Goal: Information Seeking & Learning: Learn about a topic

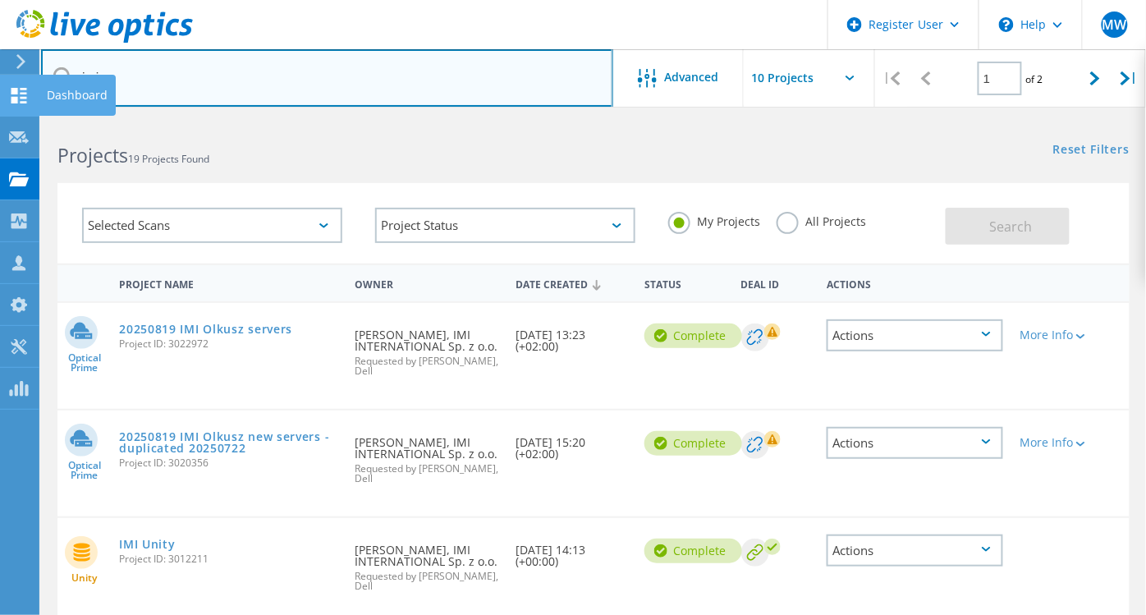
drag, startPoint x: 112, startPoint y: 84, endPoint x: 18, endPoint y: 95, distance: 95.1
drag, startPoint x: 112, startPoint y: 79, endPoint x: 73, endPoint y: 77, distance: 38.6
click at [73, 77] on input "imi" at bounding box center [327, 77] width 572 height 57
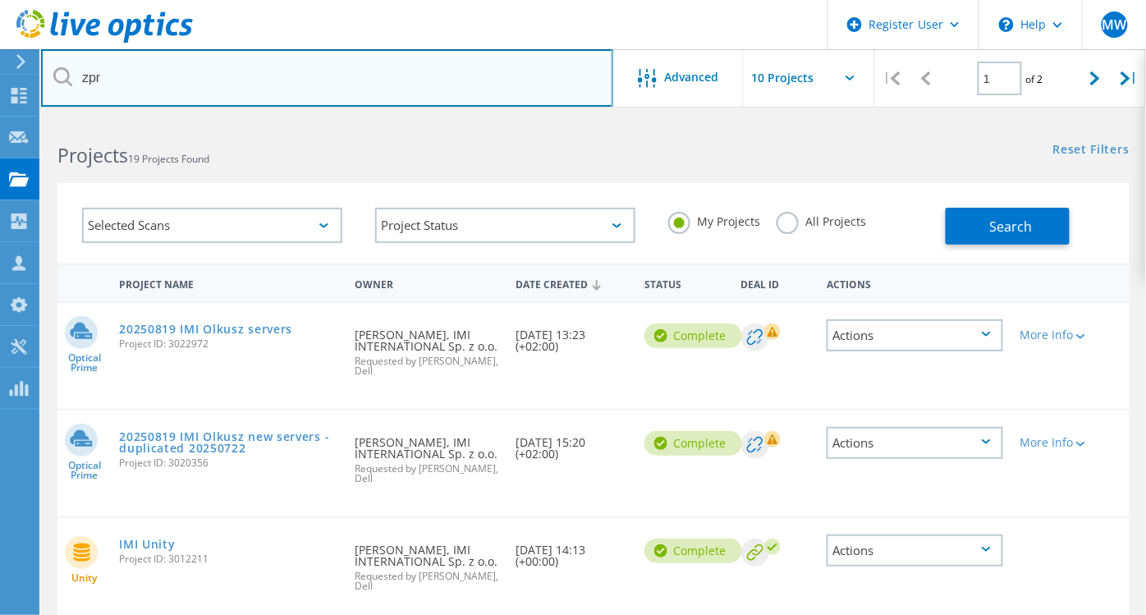
type input "zpr"
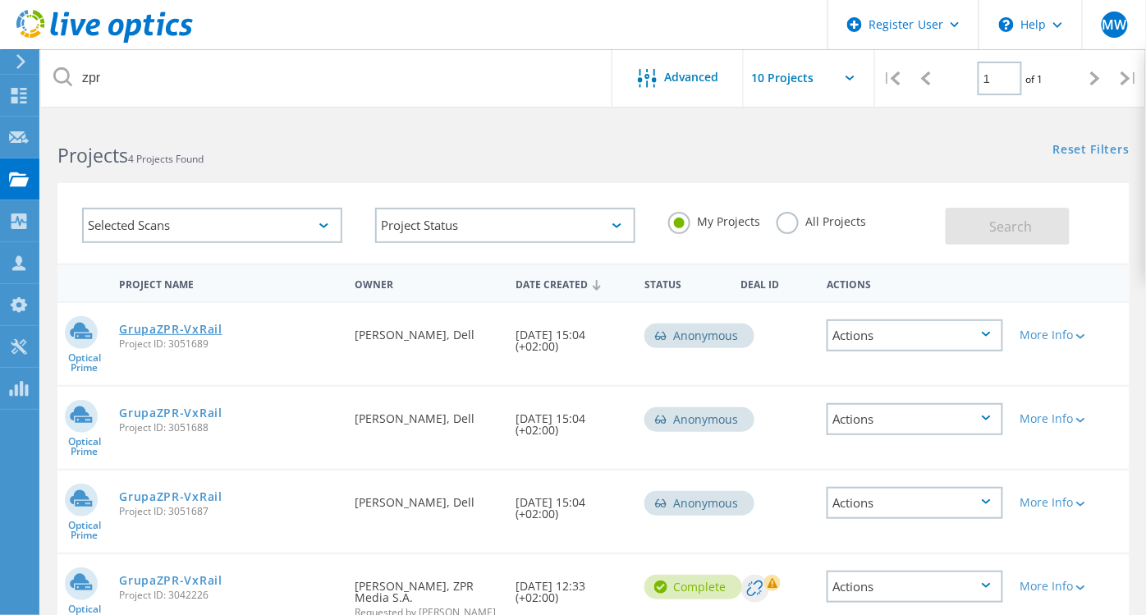
click at [211, 330] on link "GrupaZPR-VxRail" at bounding box center [170, 328] width 103 height 11
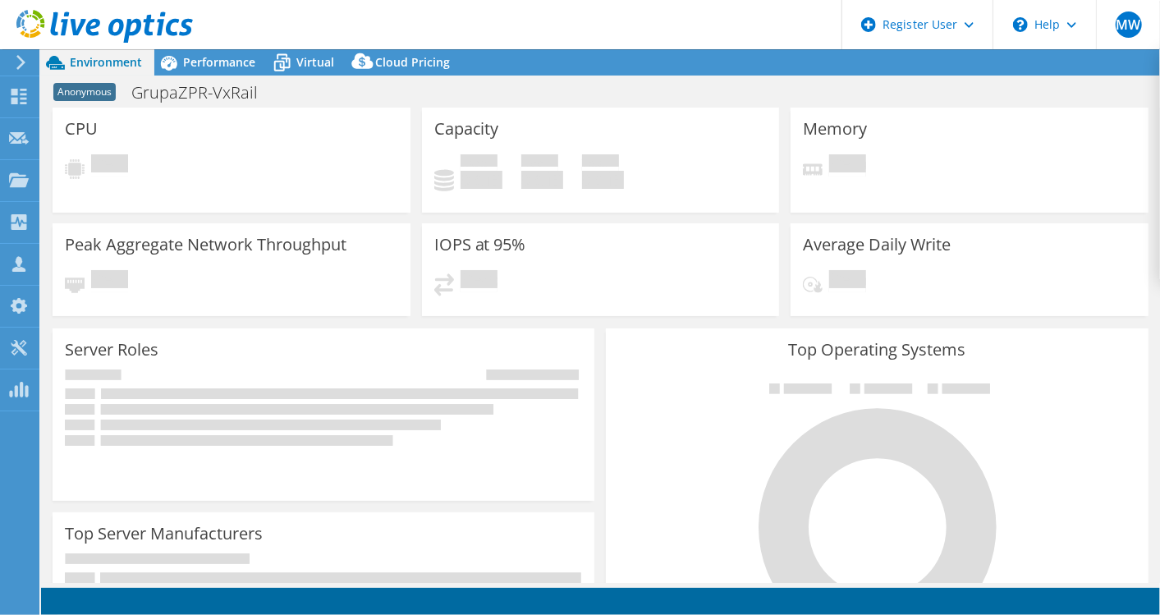
select select "USD"
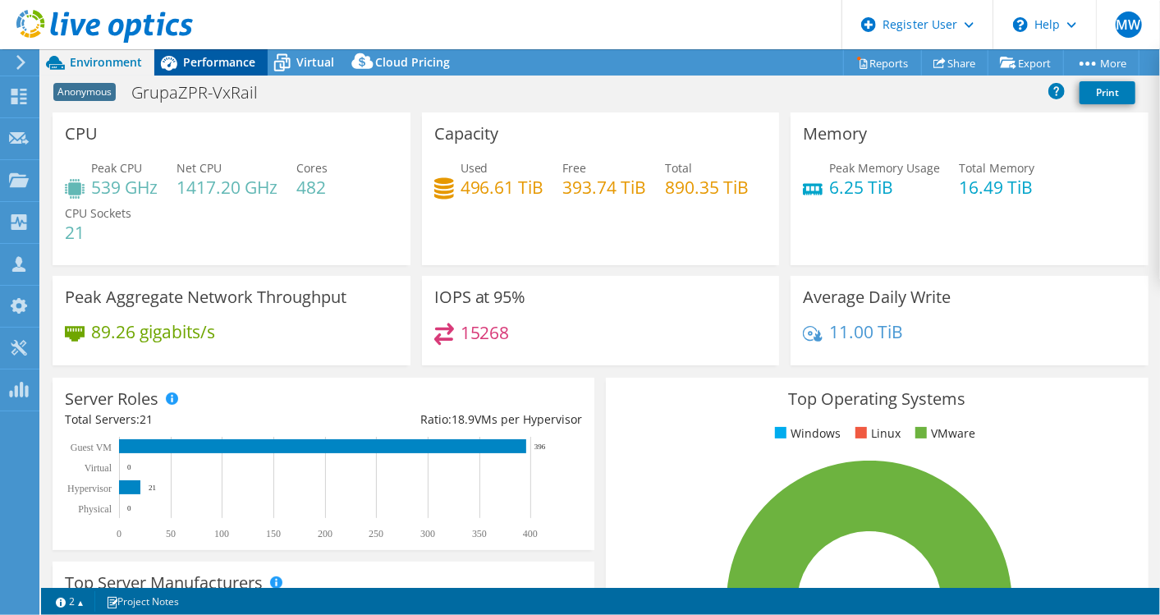
click at [199, 66] on span "Performance" at bounding box center [219, 62] width 72 height 16
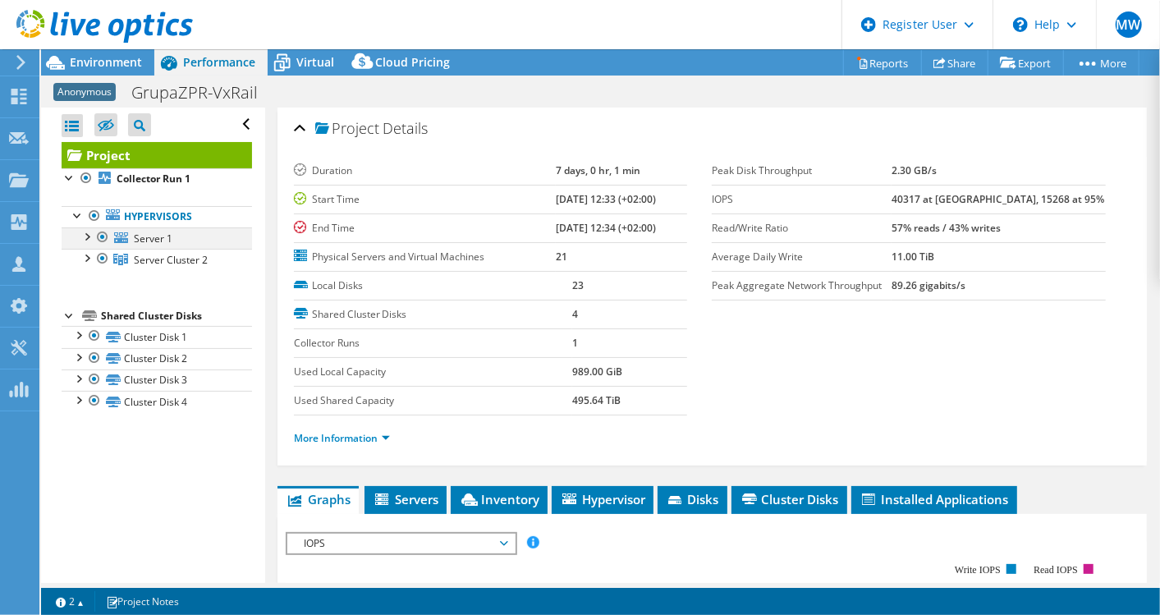
click at [85, 241] on div at bounding box center [86, 235] width 16 height 16
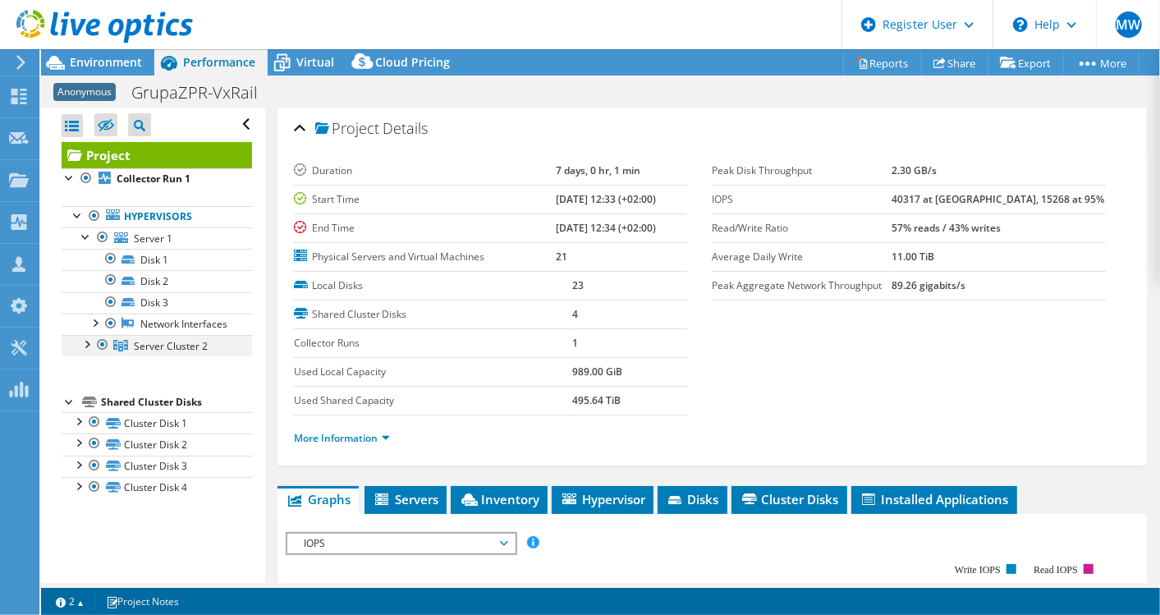
click at [85, 350] on div at bounding box center [86, 343] width 16 height 16
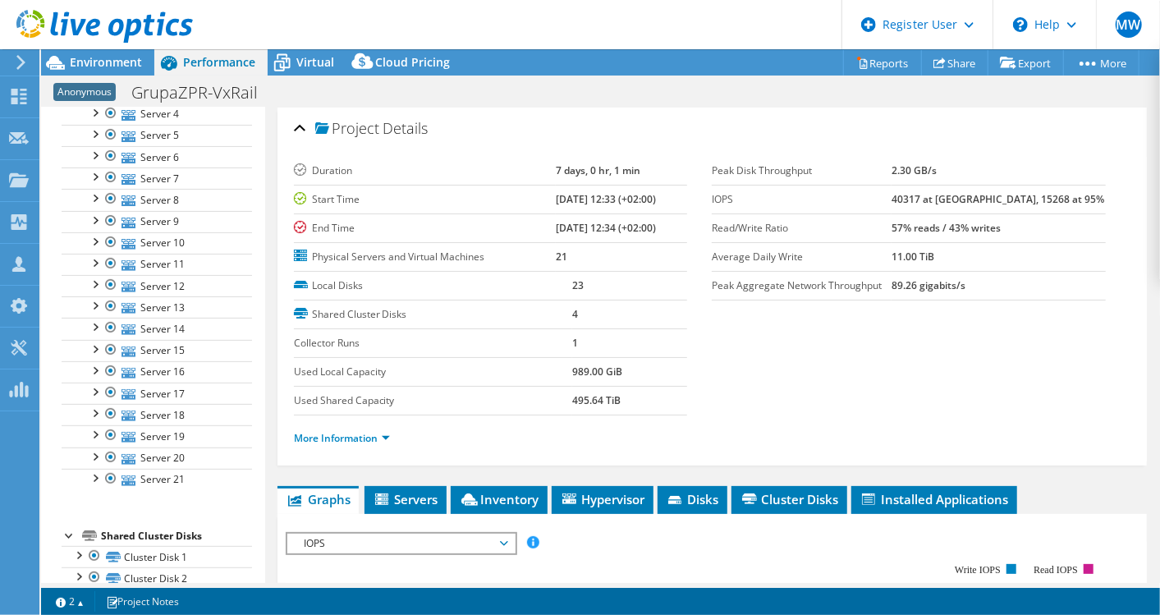
scroll to position [297, 0]
click at [199, 482] on link "Server 21" at bounding box center [157, 478] width 190 height 21
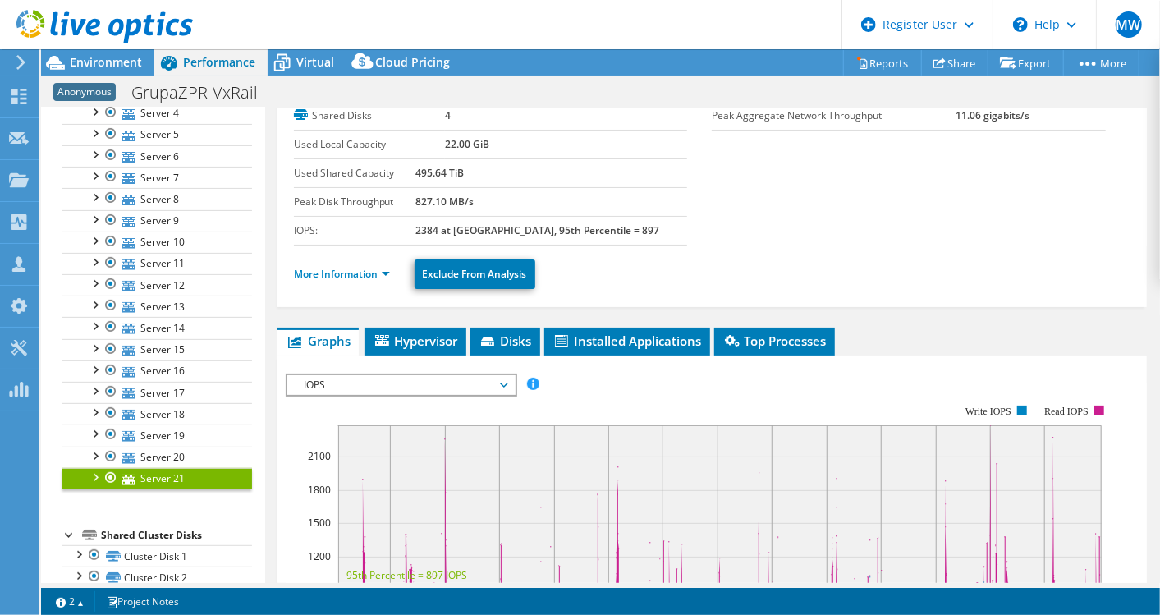
scroll to position [112, 0]
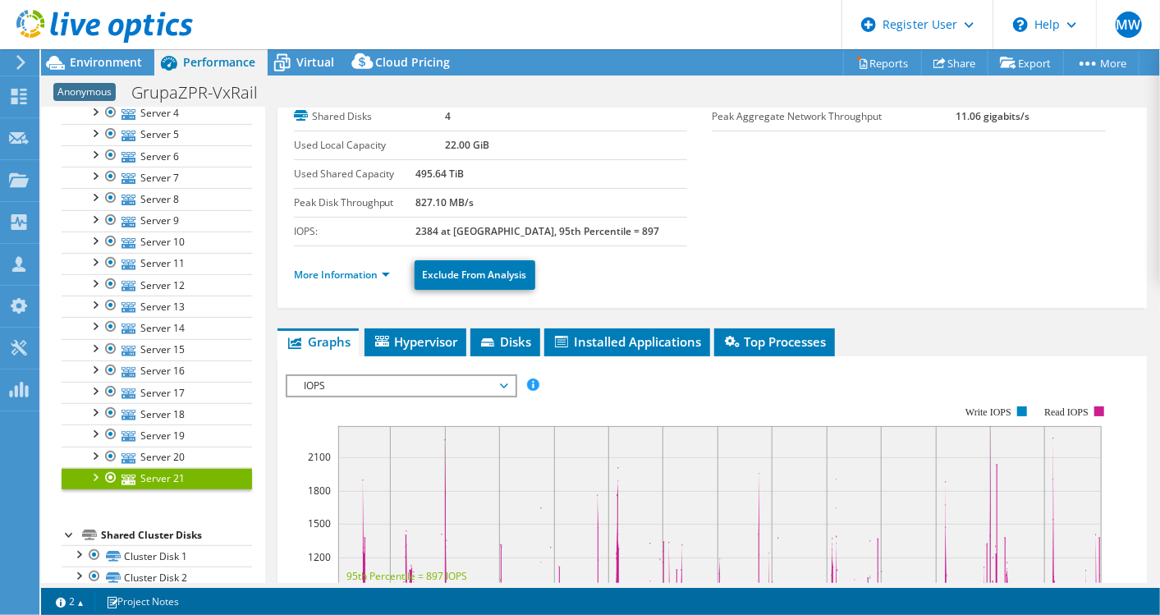
click at [441, 380] on span "IOPS" at bounding box center [401, 386] width 211 height 20
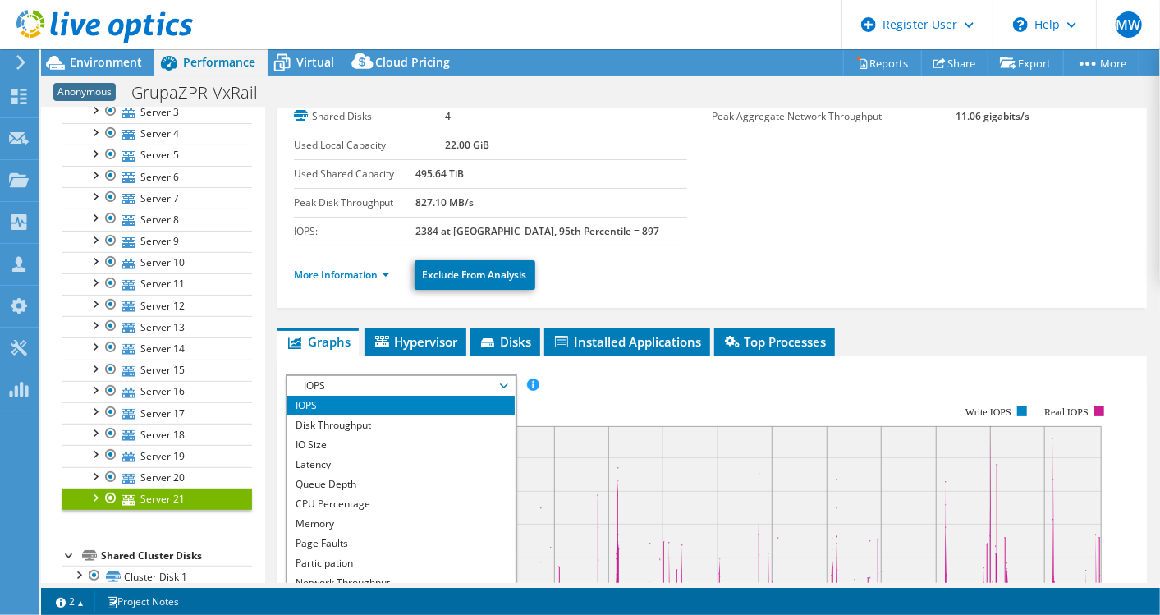
scroll to position [277, 0]
click at [662, 399] on rect at bounding box center [699, 548] width 827 height 328
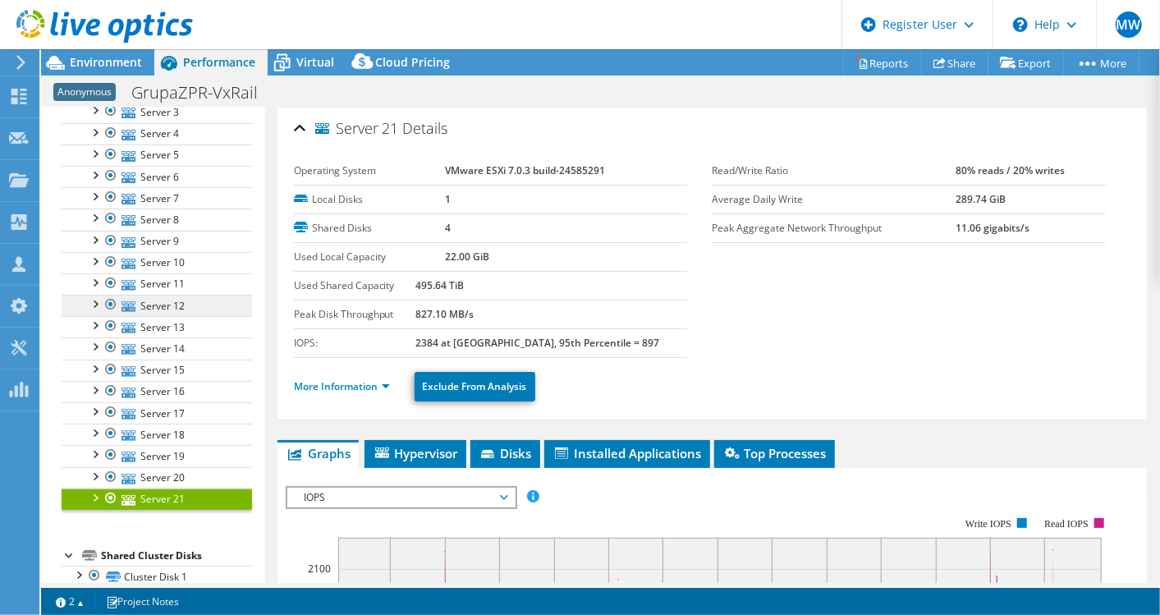
scroll to position [0, 0]
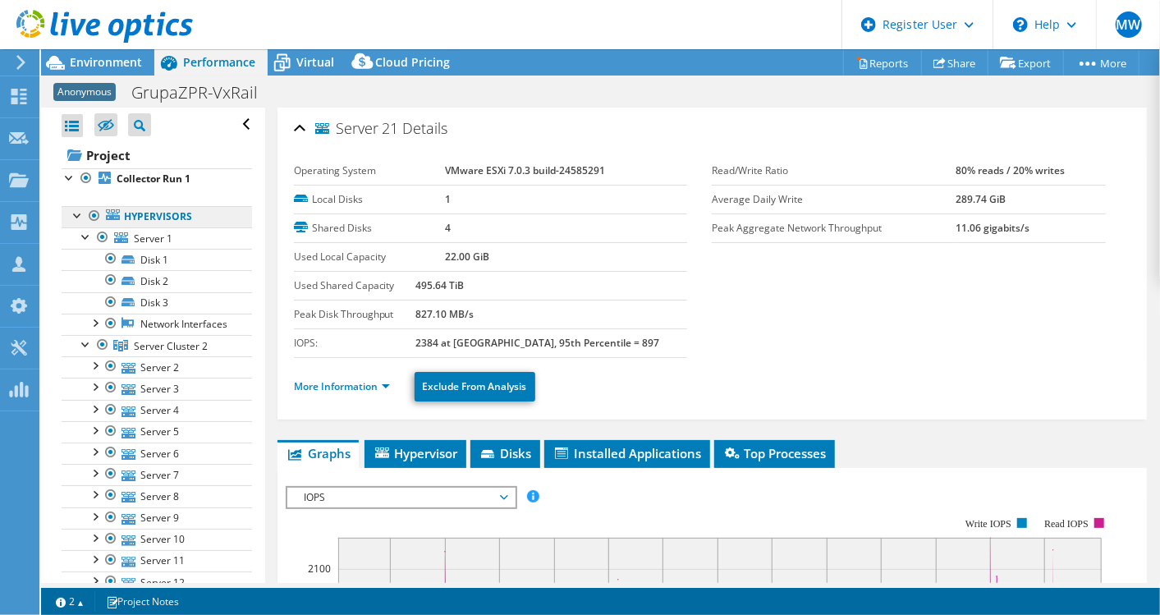
click at [223, 215] on link "Hypervisors" at bounding box center [157, 216] width 190 height 21
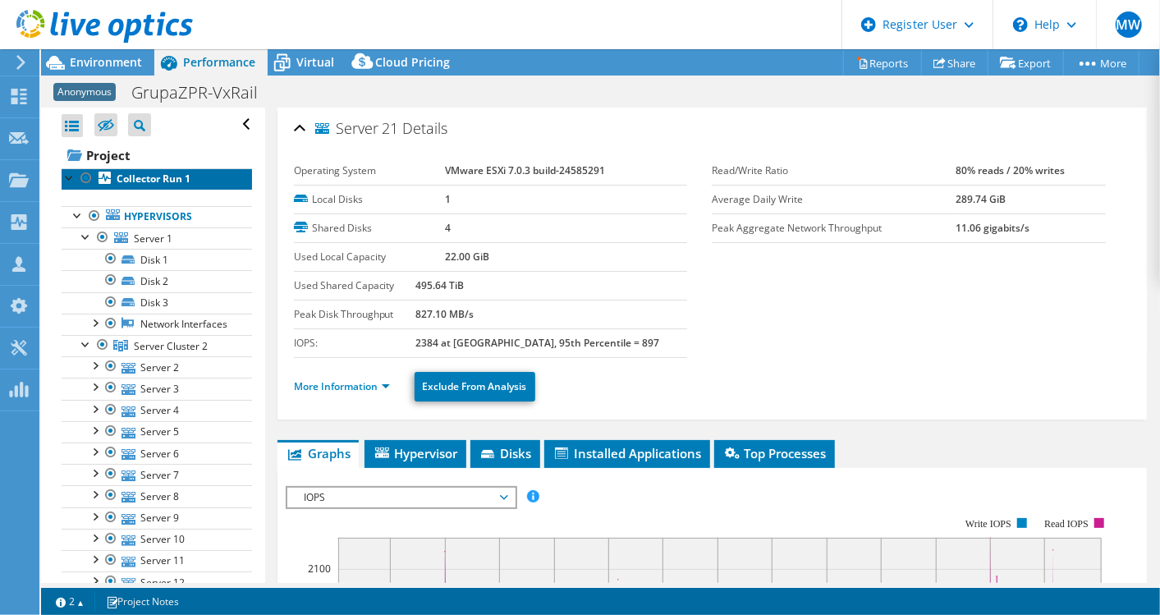
click at [204, 185] on link "Collector Run 1" at bounding box center [157, 178] width 190 height 21
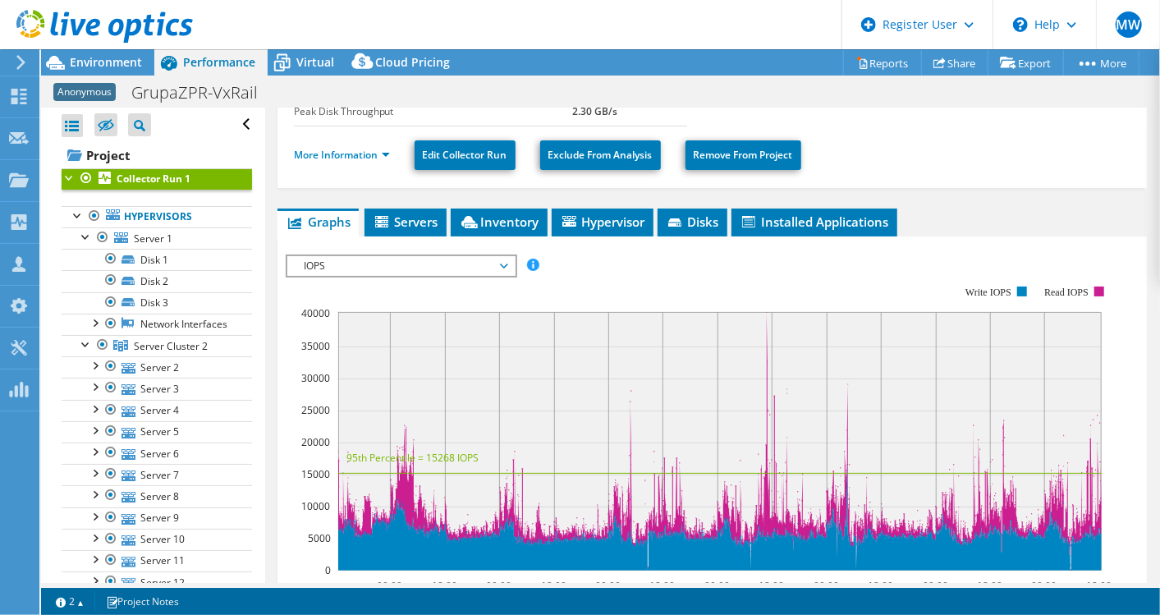
scroll to position [290, 0]
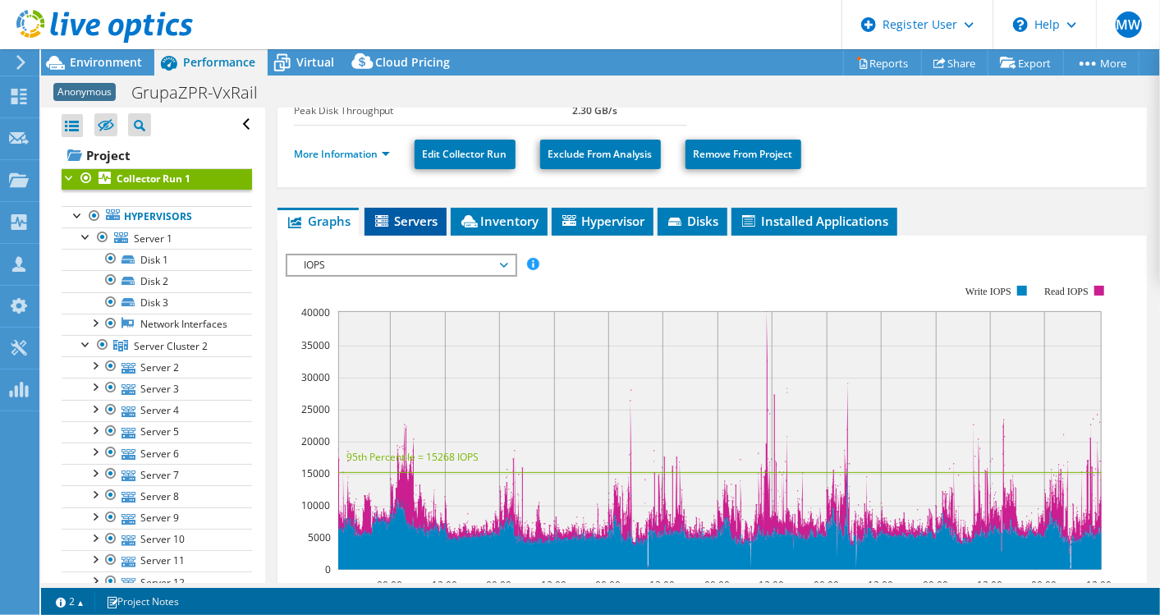
click at [399, 213] on span "Servers" at bounding box center [406, 221] width 66 height 16
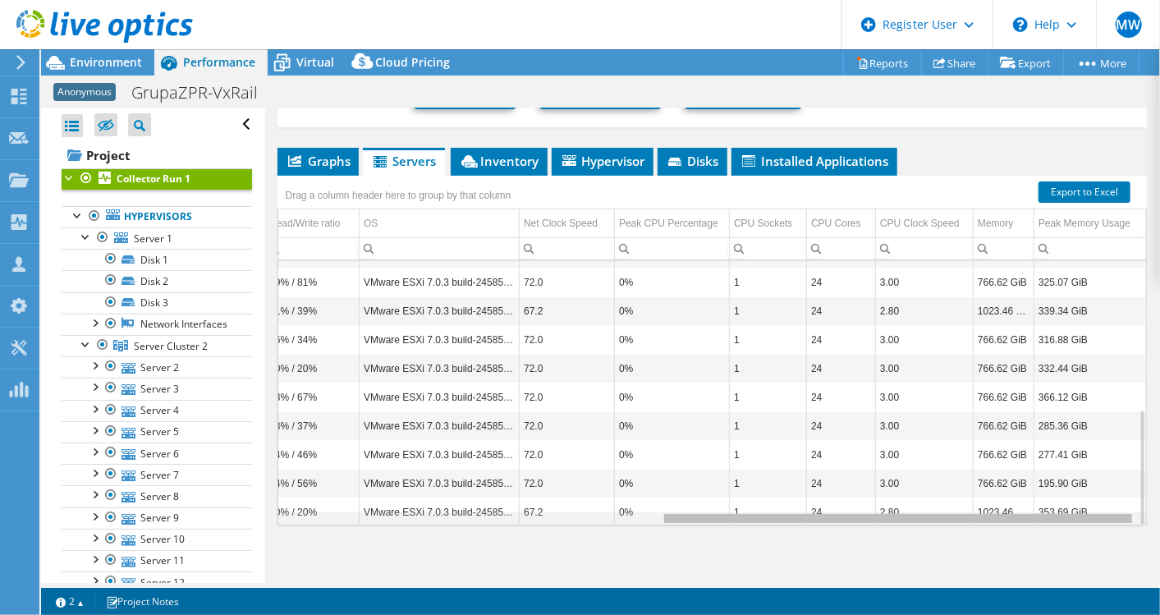
scroll to position [338, 478]
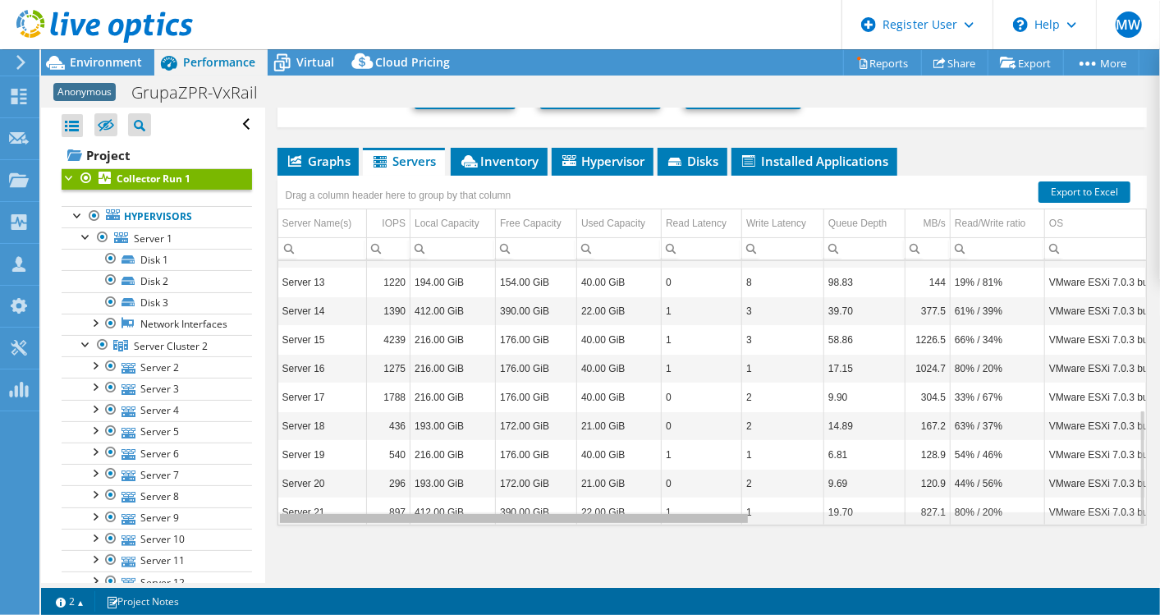
drag, startPoint x: 692, startPoint y: 511, endPoint x: 357, endPoint y: 493, distance: 335.5
click at [357, 493] on body "MW Dell User Mateusz Wasilewski Mateusz.Wasilewski@dell.com Dell My Profile Log…" at bounding box center [580, 307] width 1160 height 615
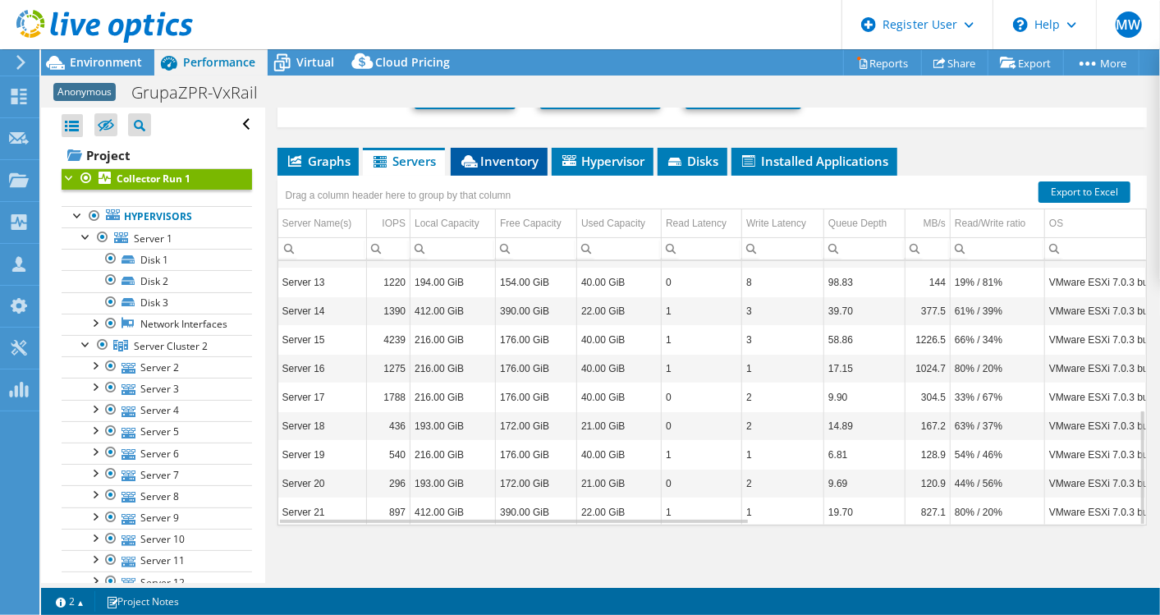
click at [519, 160] on span "Inventory" at bounding box center [499, 161] width 80 height 16
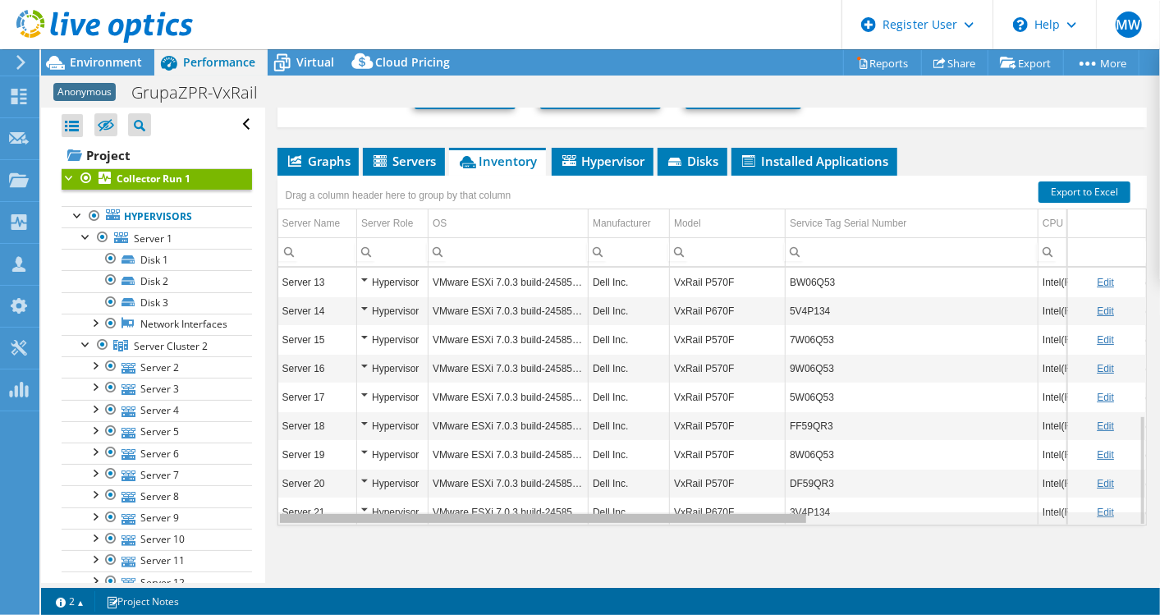
drag, startPoint x: 726, startPoint y: 514, endPoint x: 692, endPoint y: 560, distance: 57.5
click at [692, 560] on body "MW Dell User Mateusz Wasilewski Mateusz.Wasilewski@dell.com Dell My Profile Log…" at bounding box center [580, 307] width 1160 height 615
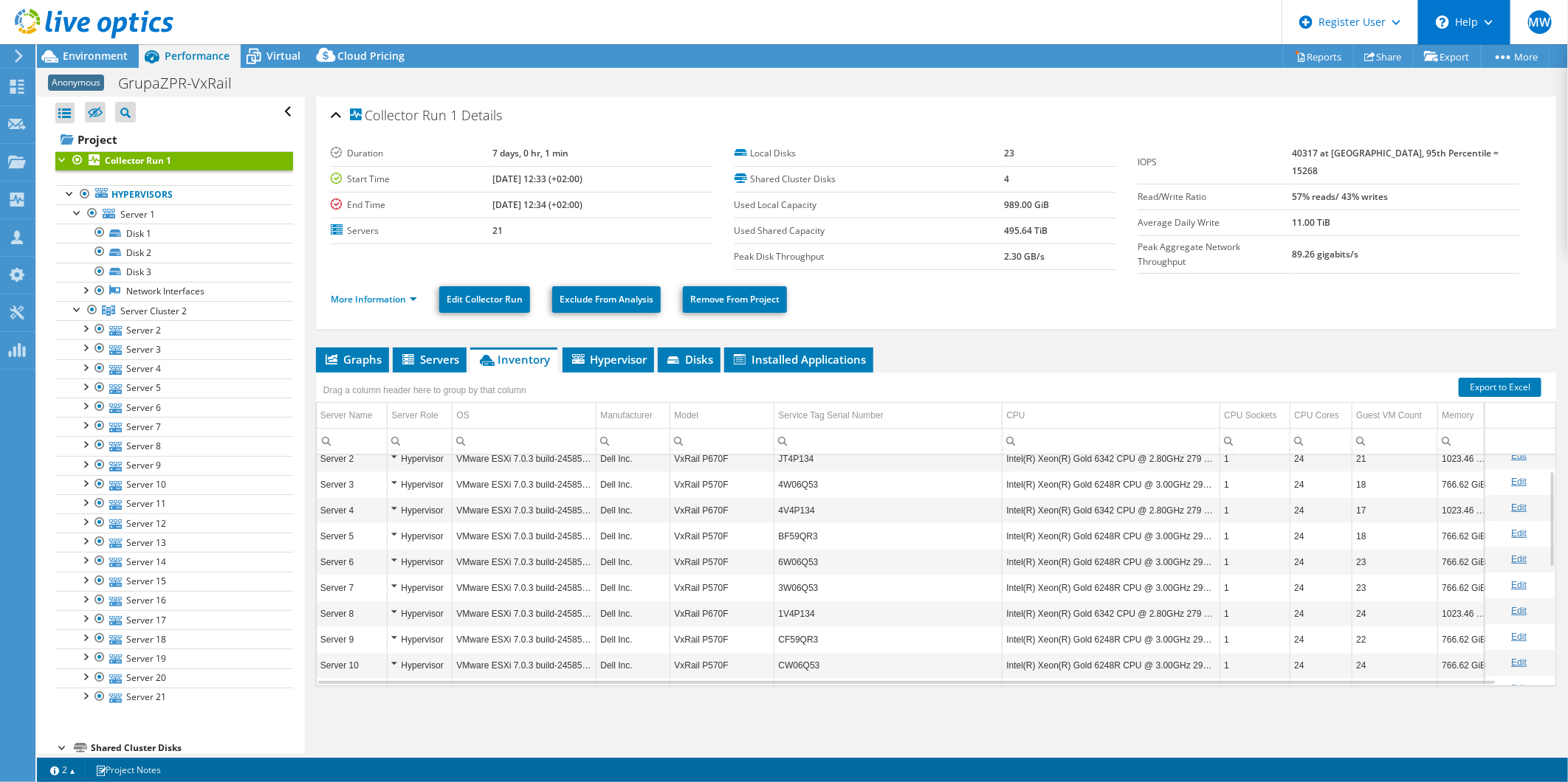
scroll to position [39, 0]
click at [68, 31] on icon at bounding box center [94, 24] width 158 height 31
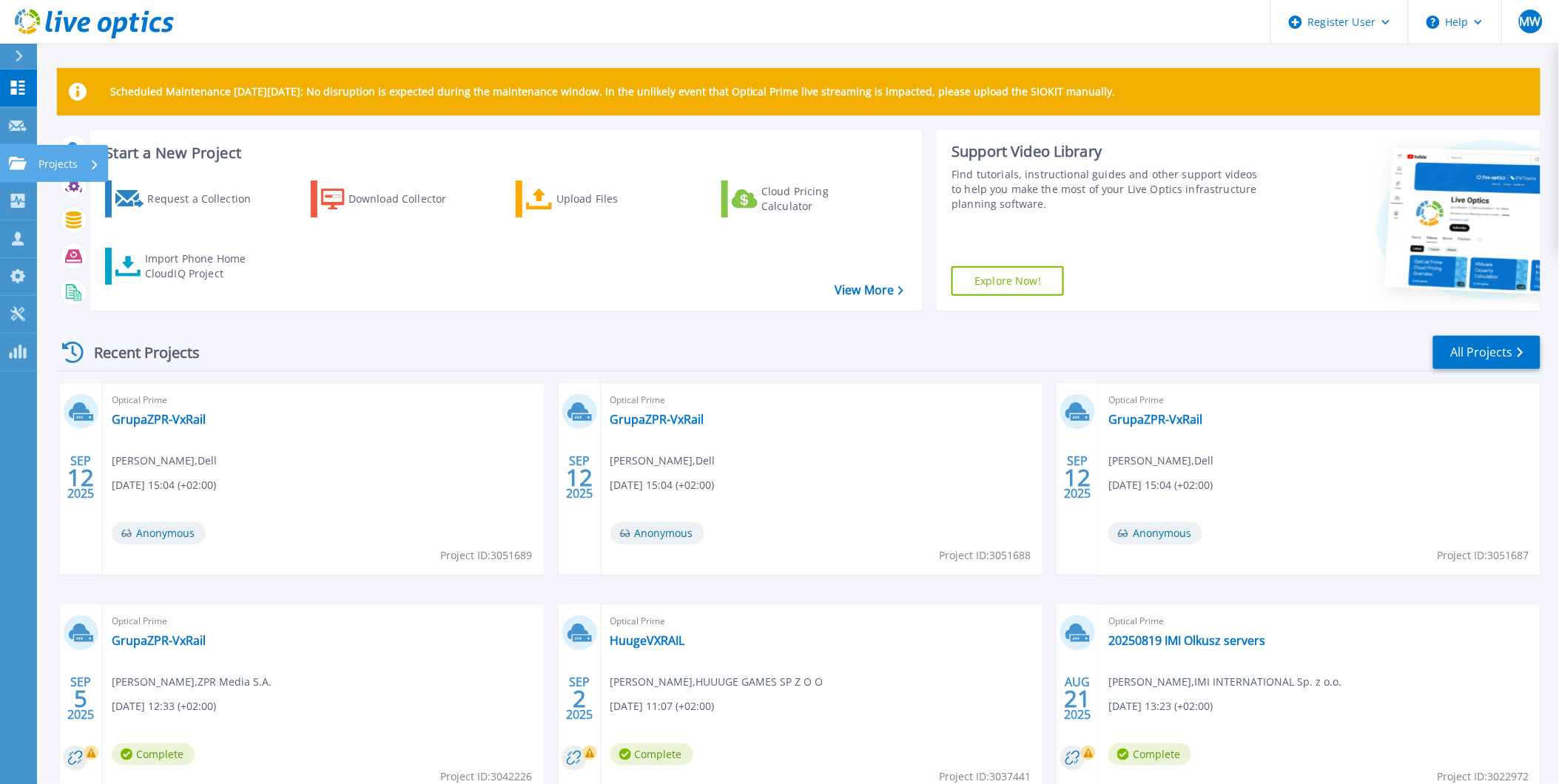
drag, startPoint x: 11, startPoint y: 167, endPoint x: 24, endPoint y: 176, distance: 15.8
click at [11, 166] on icon at bounding box center [18, 163] width 18 height 13
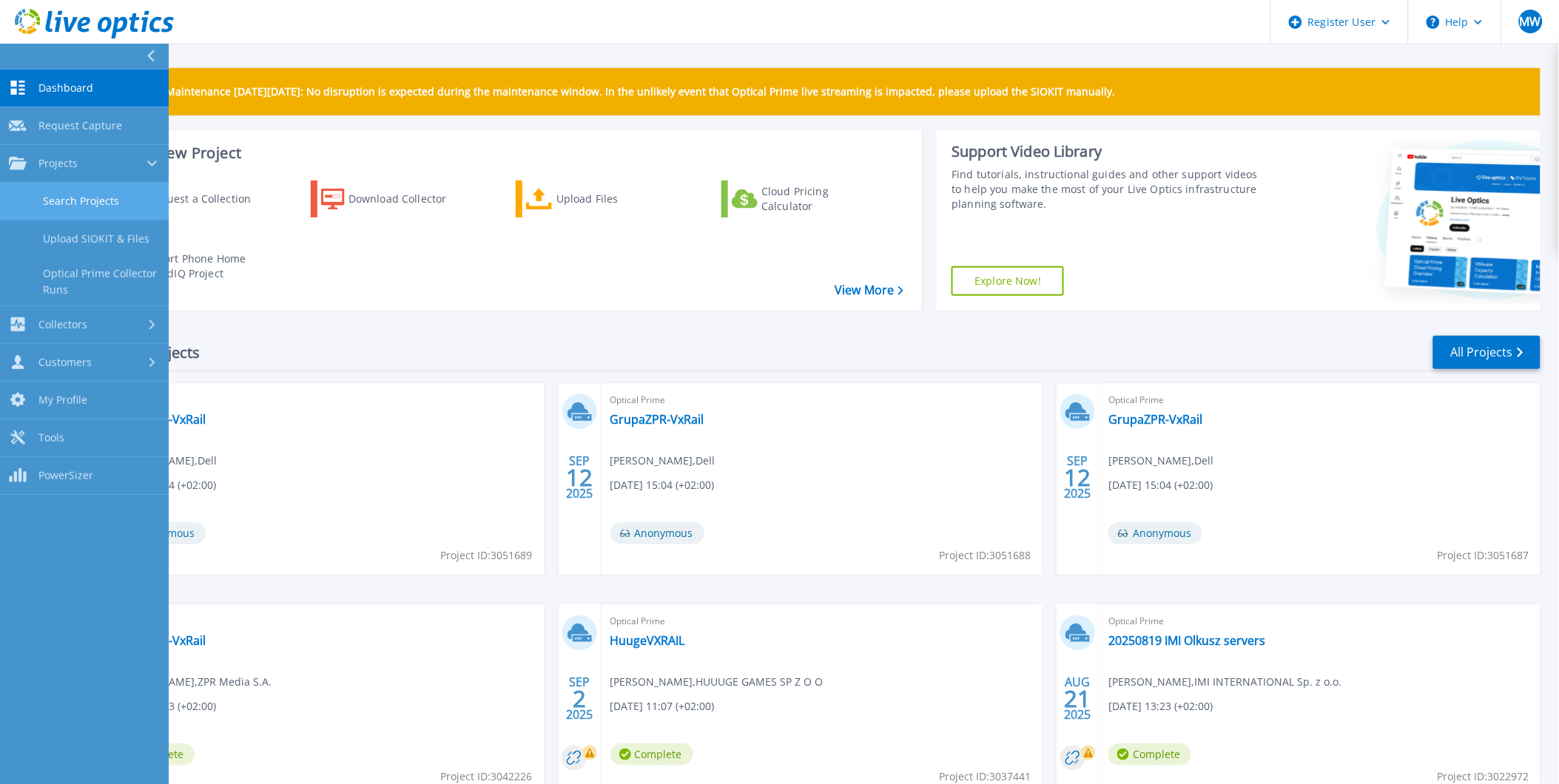
drag, startPoint x: 50, startPoint y: 210, endPoint x: 72, endPoint y: 201, distance: 23.8
click at [51, 210] on link "Search Projects" at bounding box center [84, 202] width 169 height 38
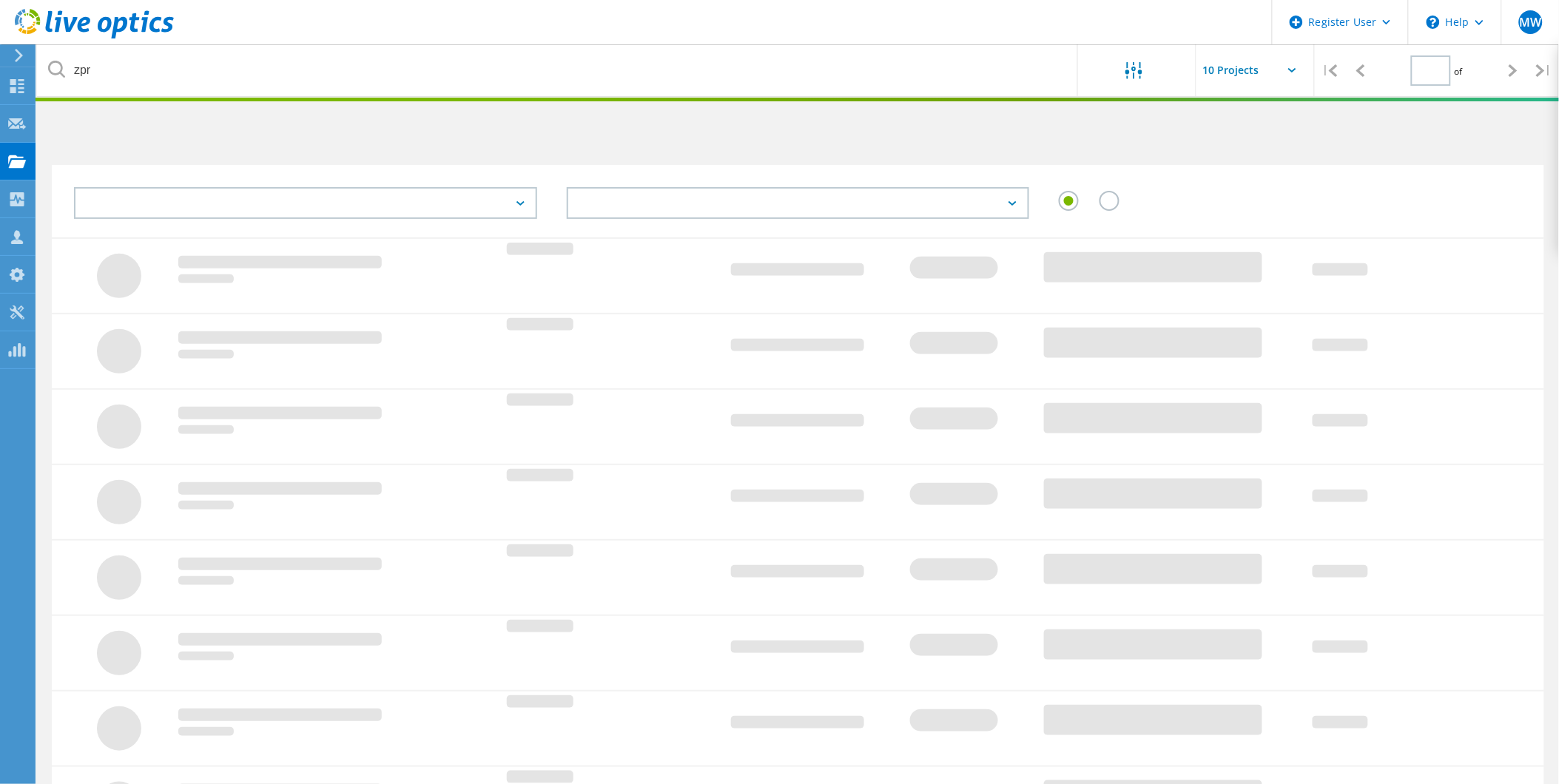
type input "1"
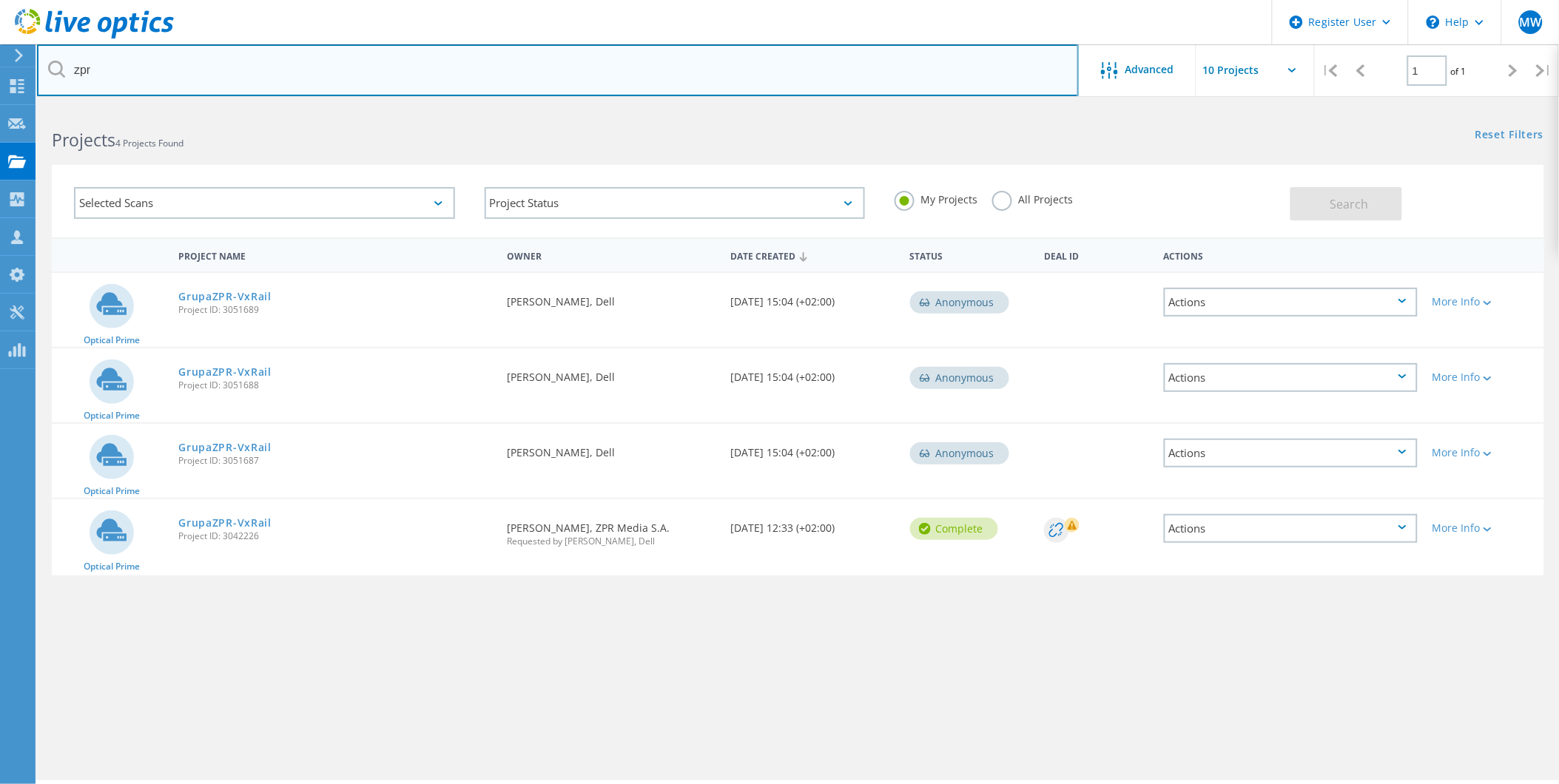
click at [174, 65] on input "zpr" at bounding box center [558, 69] width 1042 height 51
drag, startPoint x: 231, startPoint y: 71, endPoint x: 56, endPoint y: 68, distance: 175.0
click at [55, 68] on div "zpr" at bounding box center [557, 69] width 1041 height 51
type input "imi"
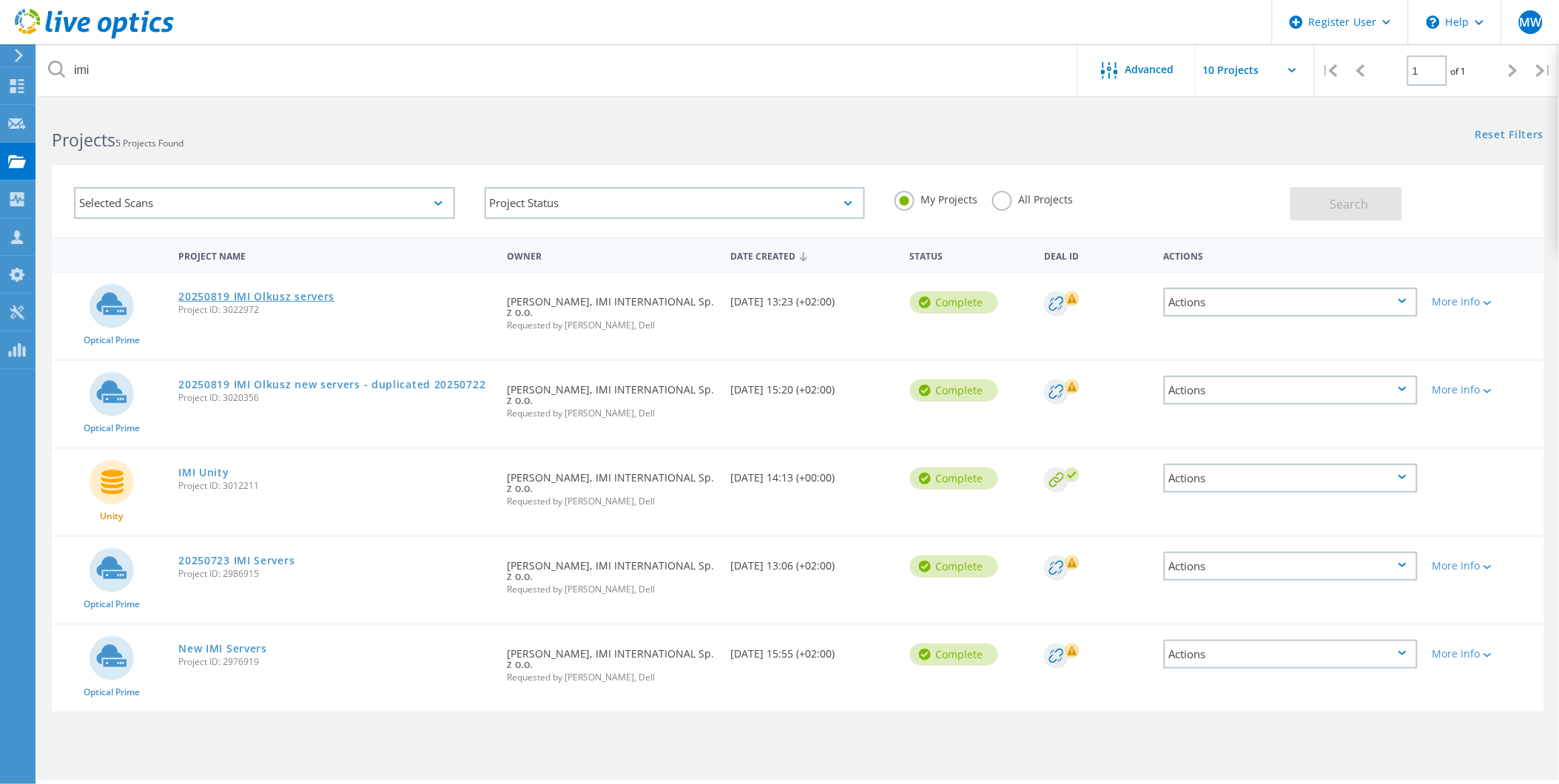
click at [297, 291] on link "20250819 IMI Olkusz servers" at bounding box center [256, 296] width 156 height 10
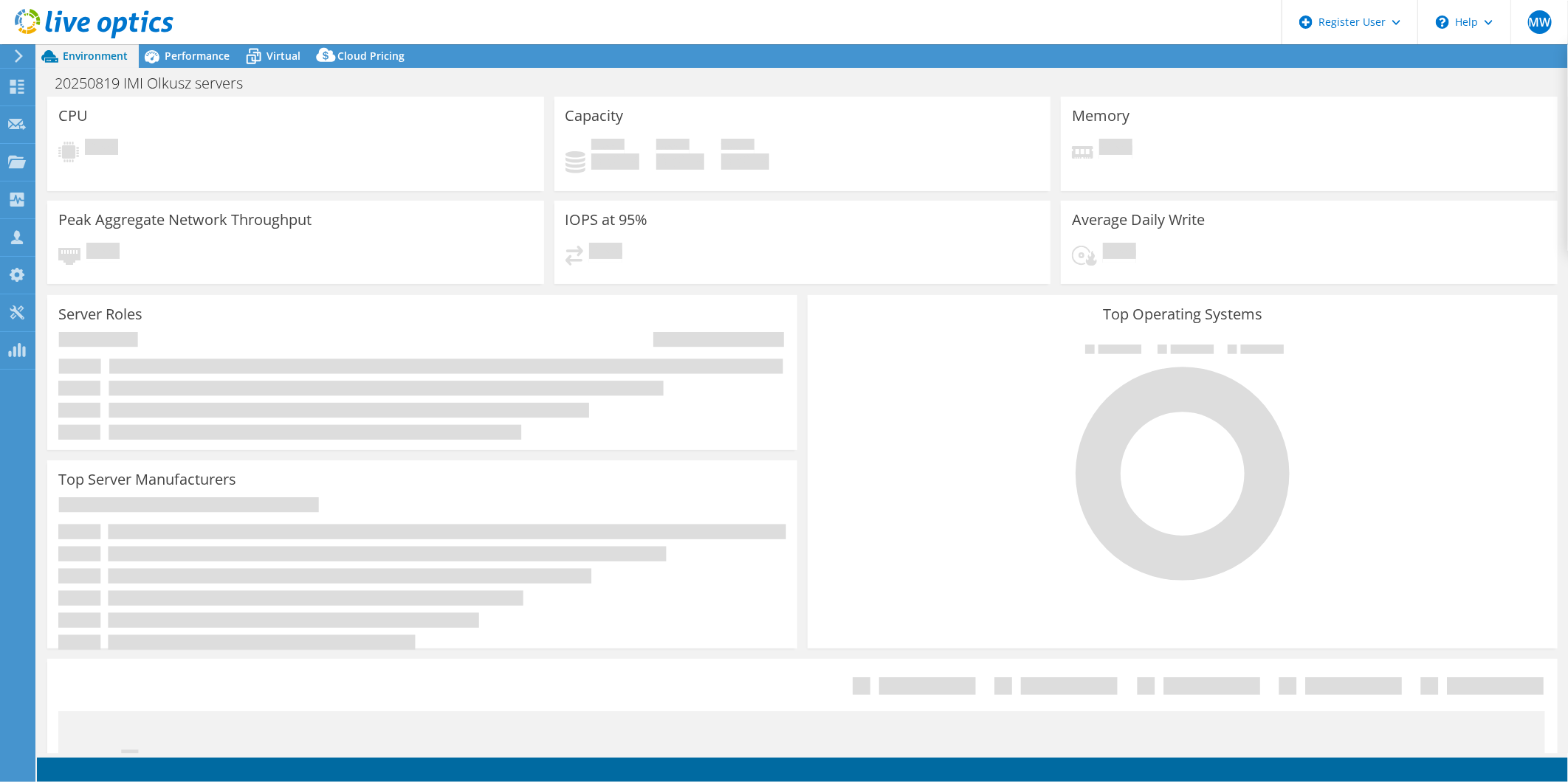
select select "USD"
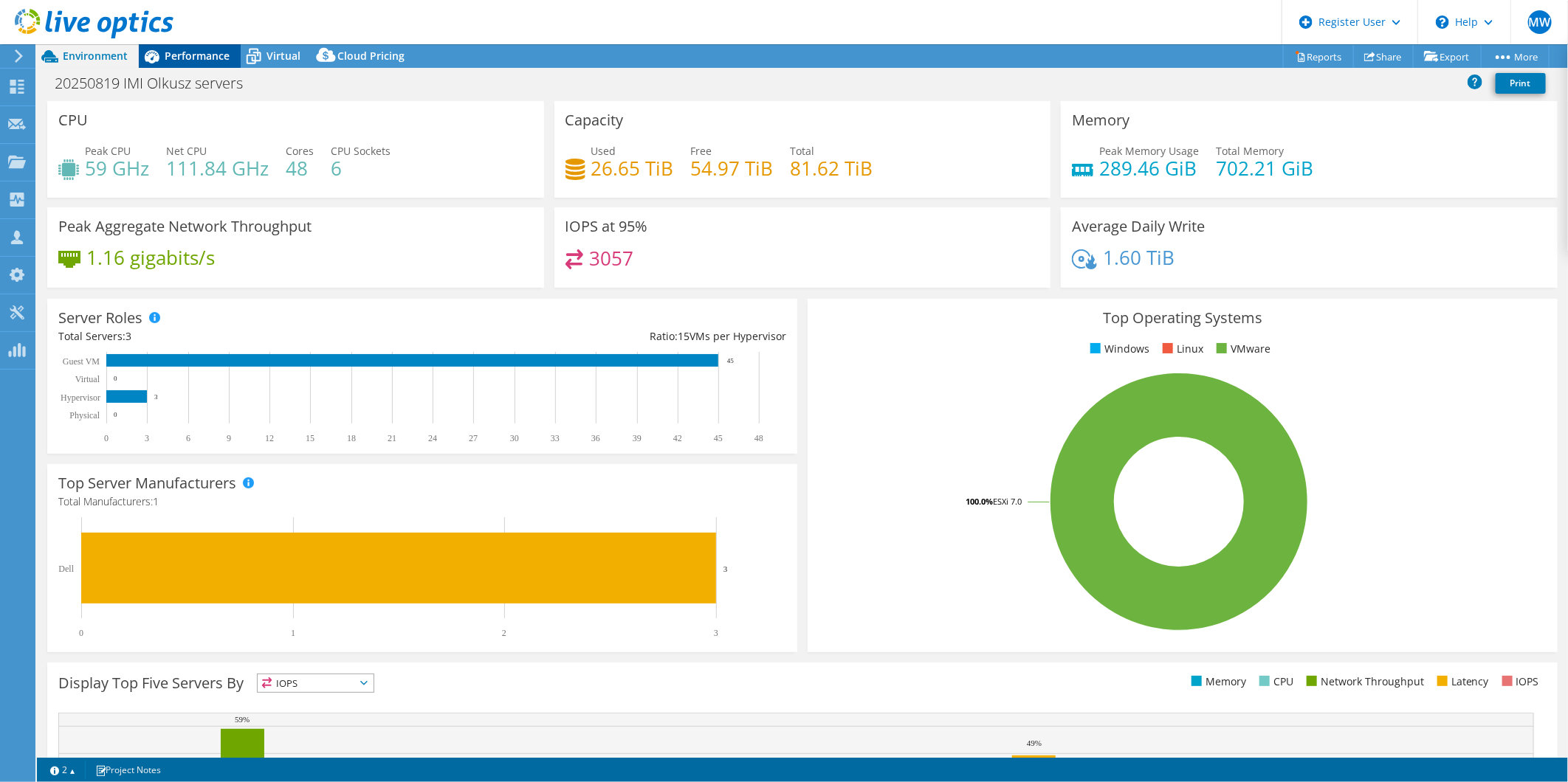
click at [205, 58] on span "Performance" at bounding box center [197, 56] width 65 height 14
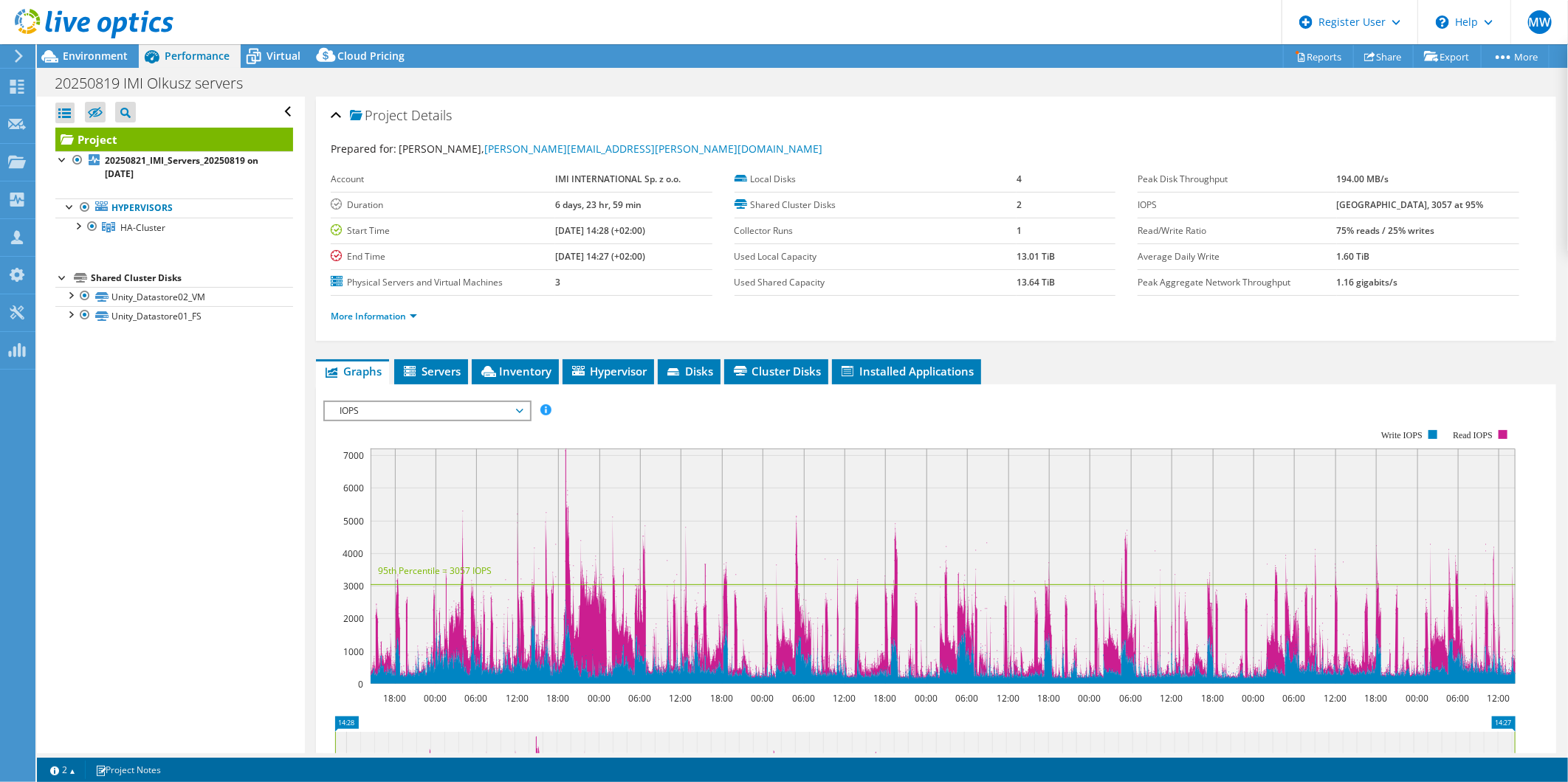
click at [493, 357] on div "Project Details Prepared for: [PERSON_NAME], [PERSON_NAME][EMAIL_ADDRESS][PERSO…" at bounding box center [936, 552] width 1262 height 910
click at [506, 369] on span "Inventory" at bounding box center [515, 371] width 72 height 14
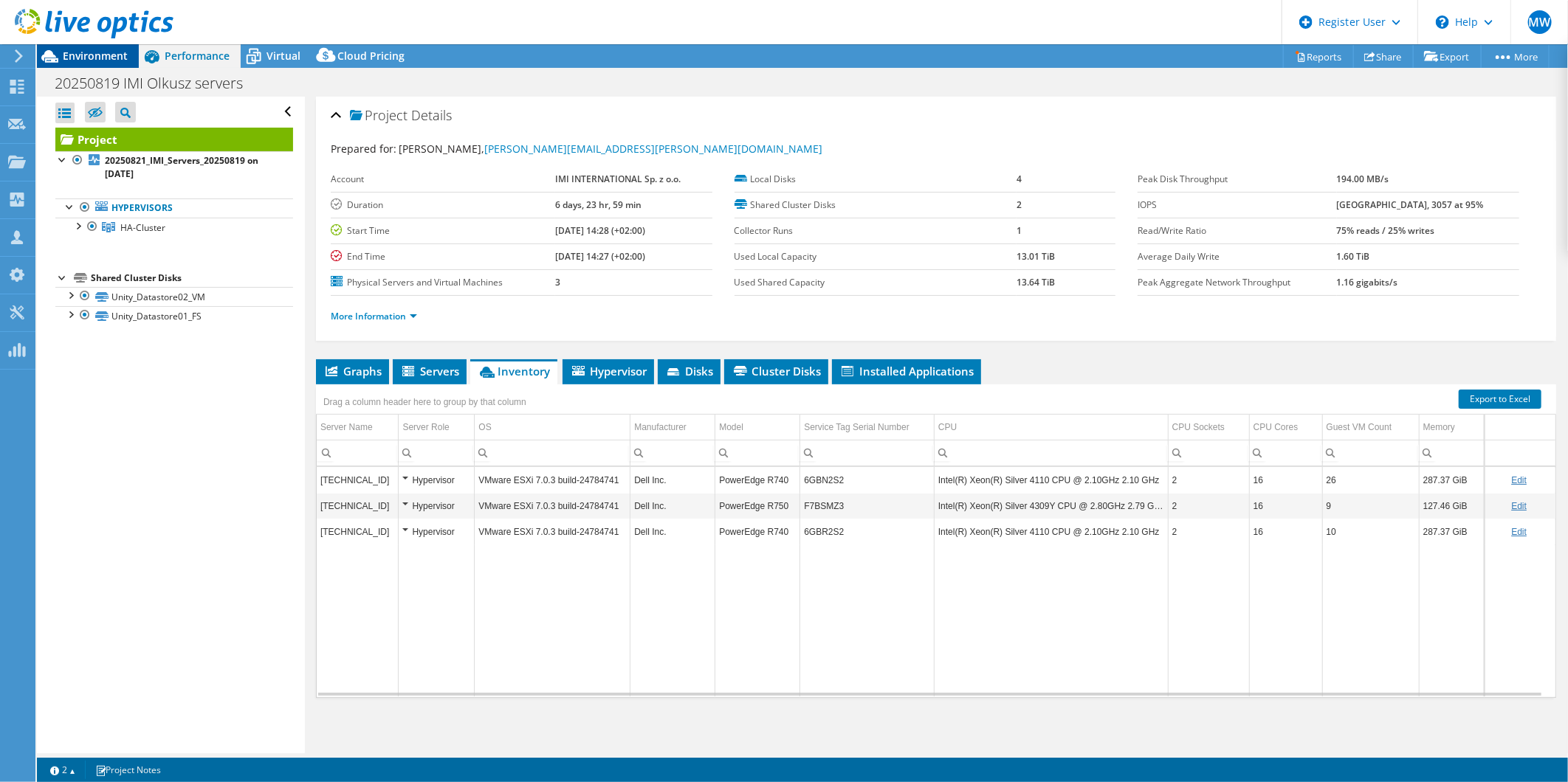
click at [112, 60] on span "Environment" at bounding box center [95, 56] width 65 height 14
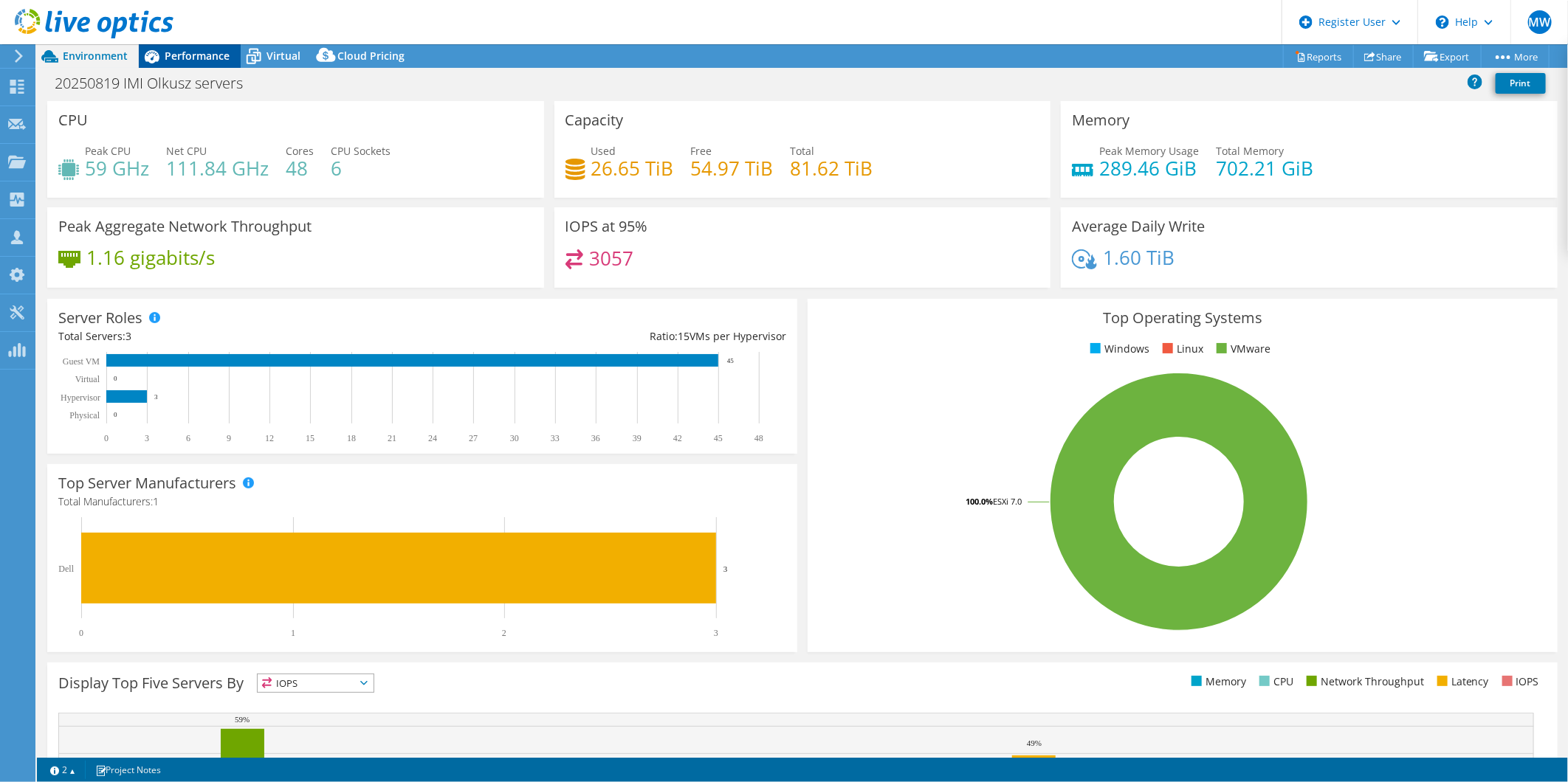
click at [191, 46] on div "Performance" at bounding box center [189, 56] width 102 height 23
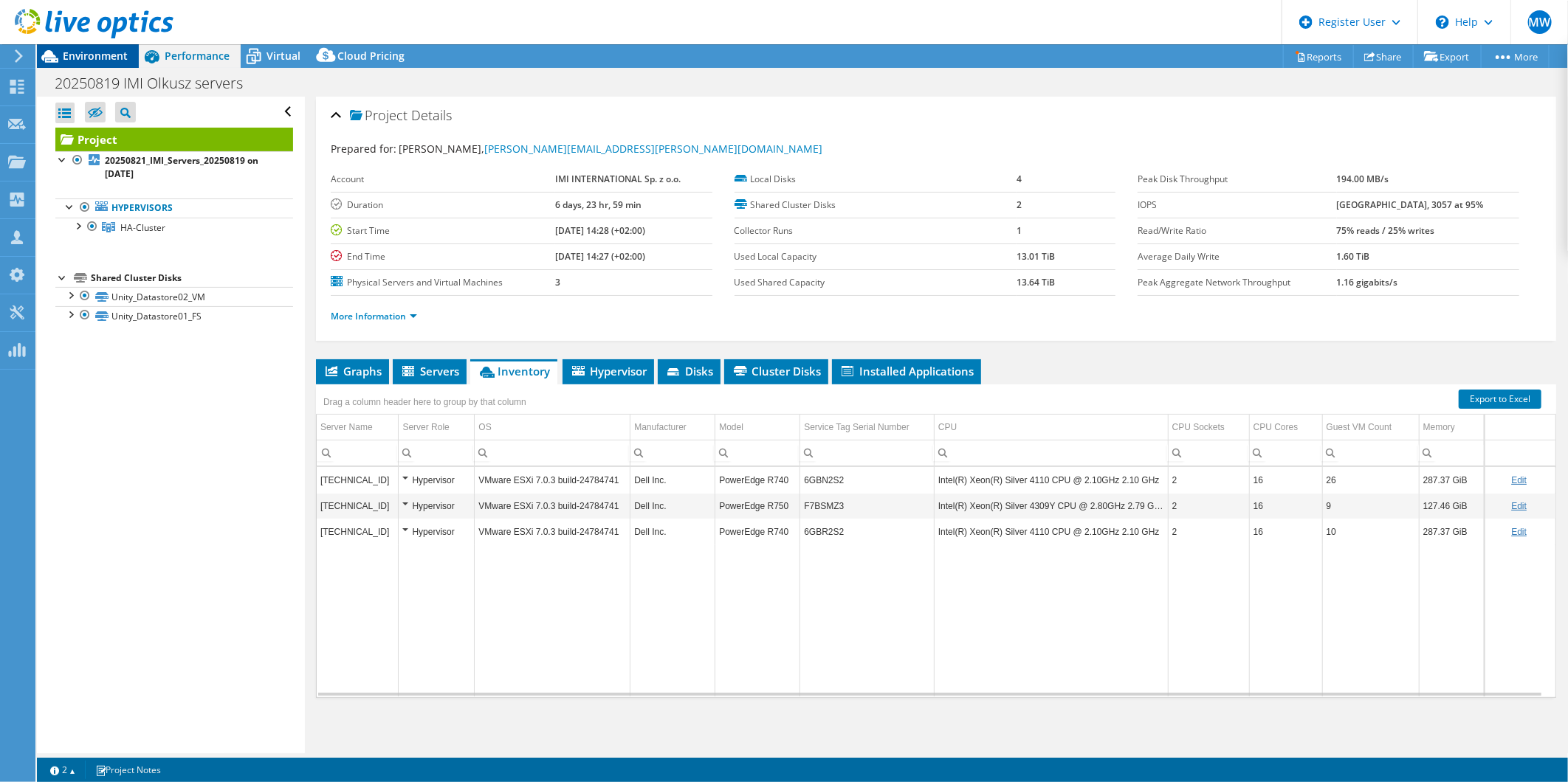
click at [97, 49] on span "Environment" at bounding box center [95, 56] width 65 height 14
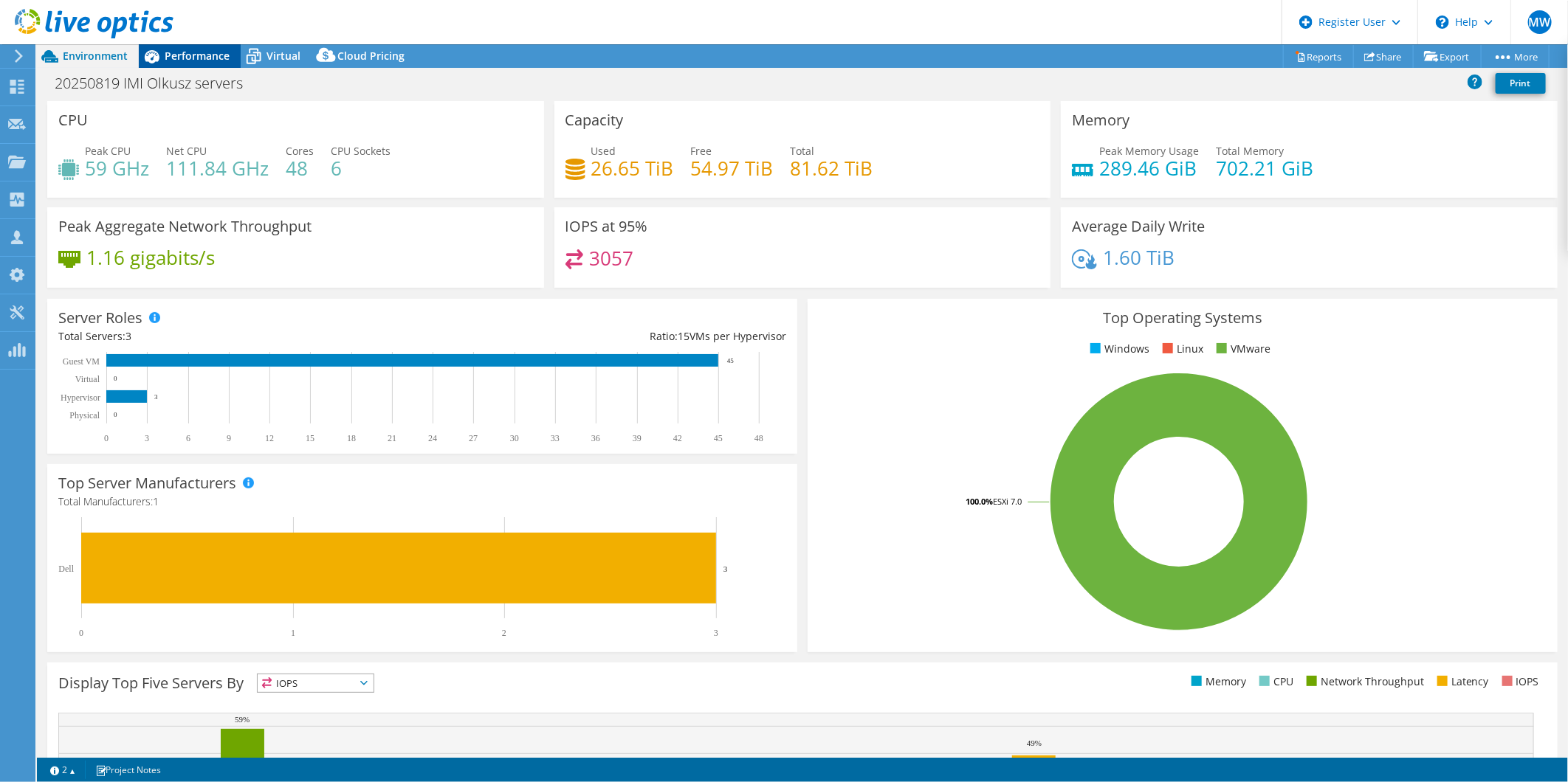
click at [190, 64] on div "Performance" at bounding box center [189, 56] width 102 height 23
